Goal: Task Accomplishment & Management: Use online tool/utility

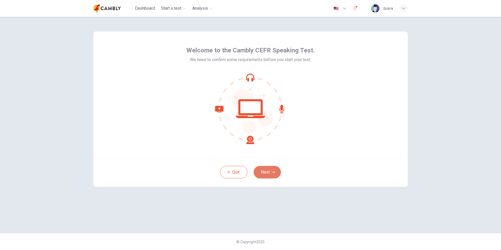
click at [265, 174] on button "Next" at bounding box center [267, 172] width 27 height 13
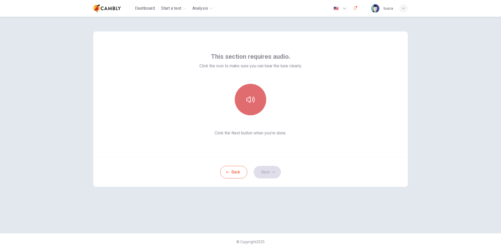
click at [253, 103] on icon "button" at bounding box center [250, 99] width 8 height 8
click at [268, 170] on button "Next" at bounding box center [267, 172] width 27 height 13
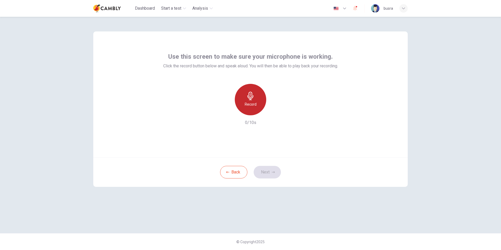
click at [253, 101] on h6 "Record" at bounding box center [251, 104] width 12 height 6
click at [255, 105] on div "Stop" at bounding box center [250, 99] width 31 height 31
click at [269, 172] on button "Next" at bounding box center [267, 172] width 27 height 13
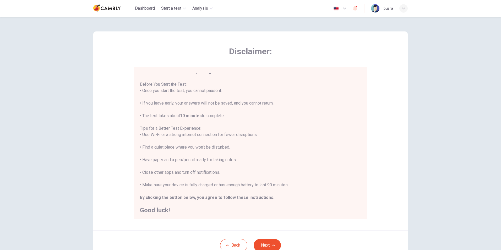
scroll to position [6, 0]
click at [272, 245] on icon "button" at bounding box center [273, 245] width 3 height 2
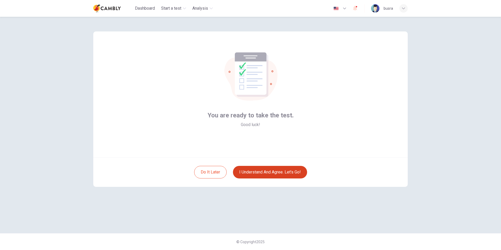
click at [262, 174] on button "I understand and agree. Let’s go!" at bounding box center [270, 172] width 74 height 13
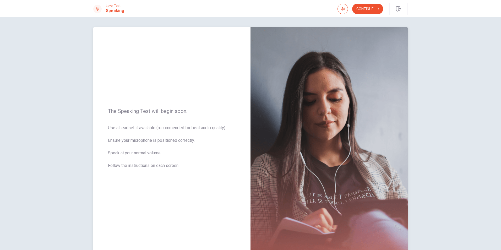
drag, startPoint x: 105, startPoint y: 127, endPoint x: 143, endPoint y: 204, distance: 86.2
click at [143, 204] on div "The Speaking Test will begin soon. Use a headset if available (recommended for …" at bounding box center [171, 141] width 157 height 229
click at [367, 11] on button "Continue" at bounding box center [367, 9] width 31 height 10
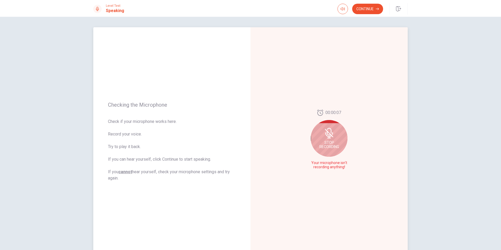
click at [330, 138] on icon at bounding box center [329, 133] width 10 height 10
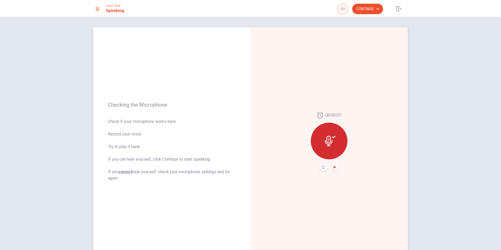
click at [334, 167] on icon "Play Audio" at bounding box center [335, 167] width 2 height 3
click at [370, 12] on button "Continue" at bounding box center [367, 9] width 31 height 10
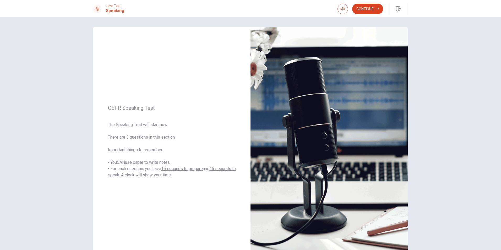
click at [359, 9] on button "Continue" at bounding box center [367, 9] width 31 height 10
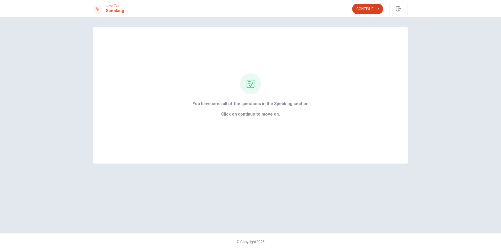
click at [369, 8] on button "Continue" at bounding box center [367, 9] width 31 height 10
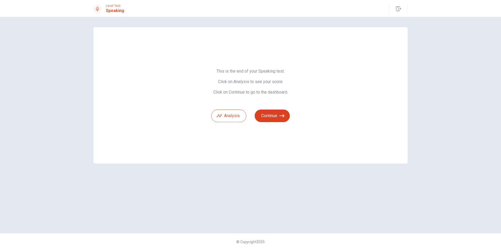
click at [274, 114] on button "Continue" at bounding box center [272, 116] width 35 height 13
